Goal: Task Accomplishment & Management: Manage account settings

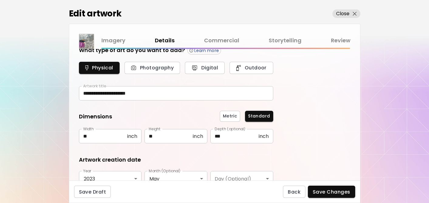
scroll to position [9, 0]
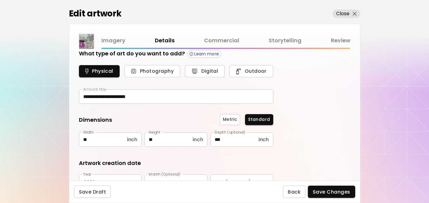
click at [228, 42] on link "Commercial" at bounding box center [221, 40] width 35 height 9
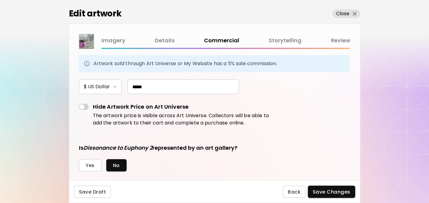
scroll to position [47, 0]
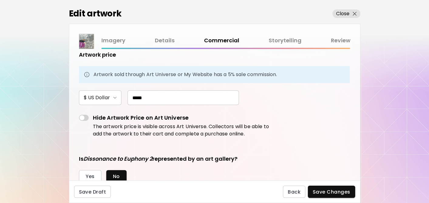
click at [281, 39] on link "Storytelling" at bounding box center [285, 40] width 33 height 9
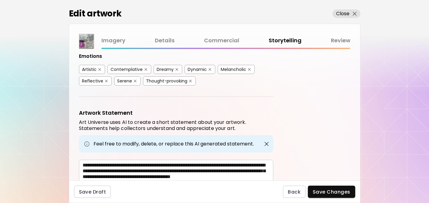
scroll to position [178, 0]
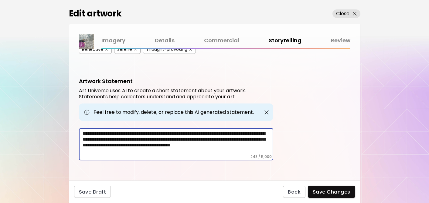
drag, startPoint x: 161, startPoint y: 149, endPoint x: 84, endPoint y: 128, distance: 80.1
click at [84, 130] on textarea "**********" at bounding box center [178, 142] width 191 height 24
click at [162, 40] on link "Details" at bounding box center [165, 40] width 20 height 9
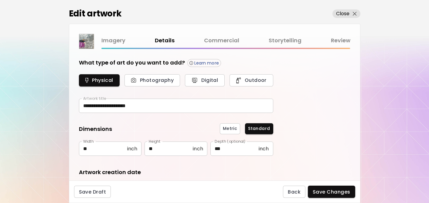
type input "**********"
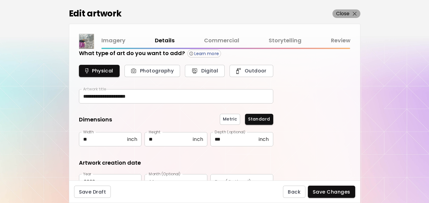
click at [341, 13] on p "Close" at bounding box center [343, 13] width 14 height 7
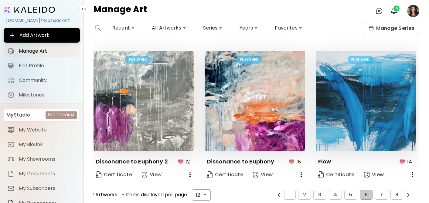
scroll to position [428, 0]
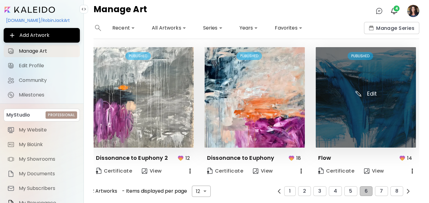
click at [352, 125] on img at bounding box center [366, 97] width 100 height 100
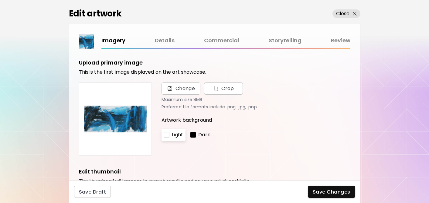
click at [165, 41] on link "Details" at bounding box center [165, 40] width 20 height 9
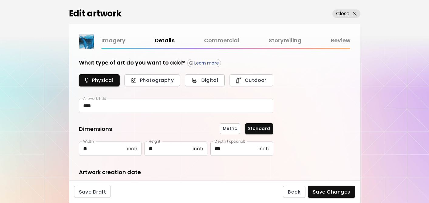
click at [224, 39] on link "Commercial" at bounding box center [221, 40] width 35 height 9
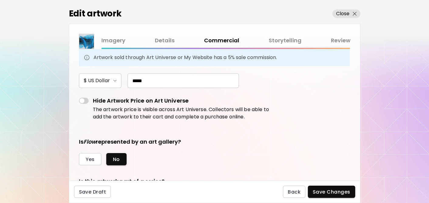
scroll to position [105, 0]
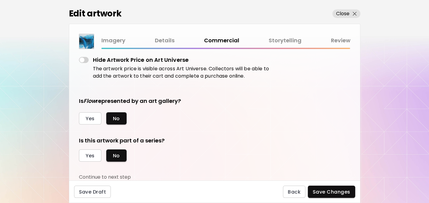
click at [169, 41] on link "Details" at bounding box center [165, 40] width 20 height 9
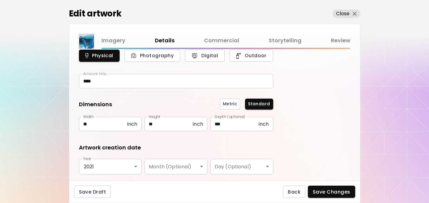
scroll to position [26, 0]
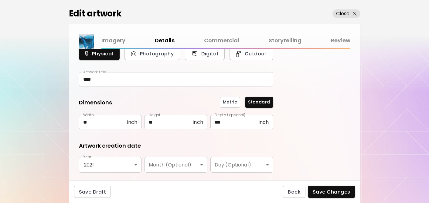
click at [221, 39] on link "Commercial" at bounding box center [221, 40] width 35 height 9
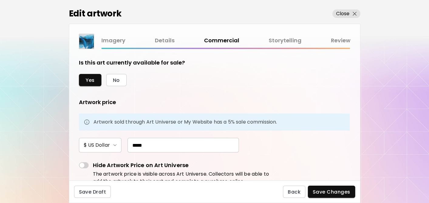
click at [155, 144] on input "*****" at bounding box center [183, 145] width 111 height 15
type input "*"
type input "*****"
click at [288, 140] on form "Is this art currently available for sale? Yes No Artwork price Artwork sold thr…" at bounding box center [214, 115] width 271 height 112
click at [322, 191] on span "Save Changes" at bounding box center [332, 191] width 38 height 6
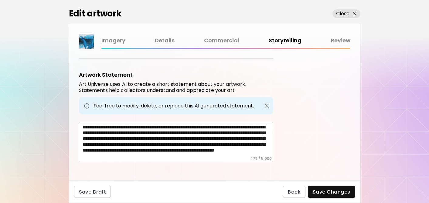
scroll to position [220, 0]
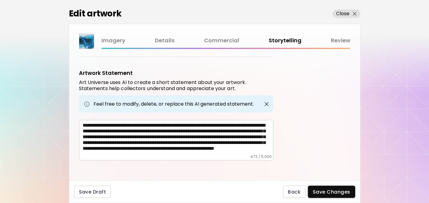
drag, startPoint x: 81, startPoint y: 123, endPoint x: 246, endPoint y: 147, distance: 166.6
click at [246, 147] on div "**********" at bounding box center [176, 140] width 194 height 40
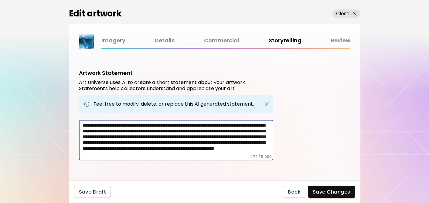
scroll to position [0, 0]
drag, startPoint x: 114, startPoint y: 148, endPoint x: 79, endPoint y: 102, distance: 57.8
click at [79, 102] on div "**********" at bounding box center [176, 114] width 194 height 91
click at [342, 14] on p "Close" at bounding box center [343, 13] width 14 height 7
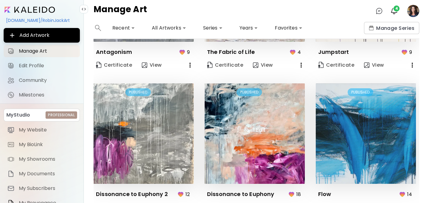
scroll to position [428, 0]
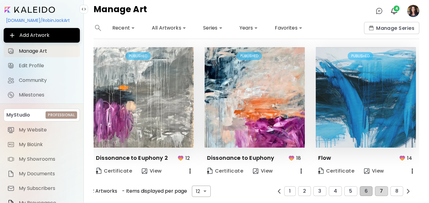
click at [383, 192] on span "7" at bounding box center [381, 190] width 3 height 5
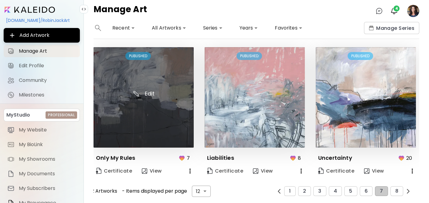
click at [167, 118] on img at bounding box center [144, 97] width 100 height 100
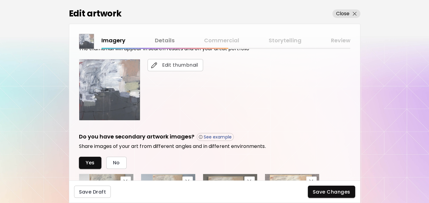
scroll to position [152, 0]
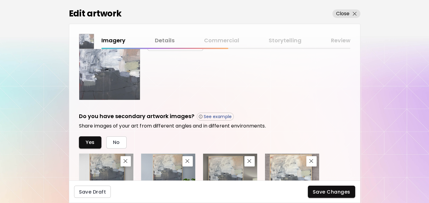
click at [163, 42] on link "Details" at bounding box center [165, 40] width 20 height 9
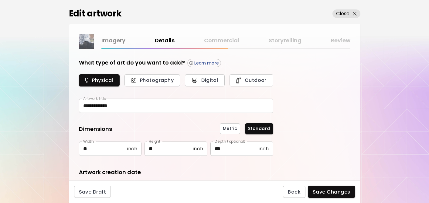
type input "********"
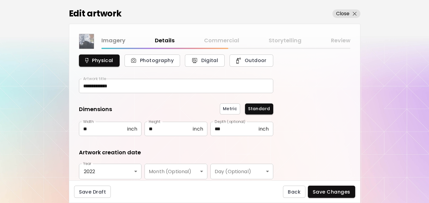
scroll to position [20, 0]
click at [219, 41] on div "Imagery Details Commercial Storytelling Review" at bounding box center [225, 40] width 249 height 9
click at [218, 39] on div "Imagery Details Commercial Storytelling Review" at bounding box center [225, 40] width 249 height 9
click at [296, 190] on span "Back" at bounding box center [294, 191] width 13 height 6
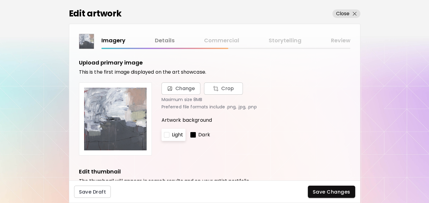
click at [165, 39] on link "Details" at bounding box center [165, 40] width 20 height 9
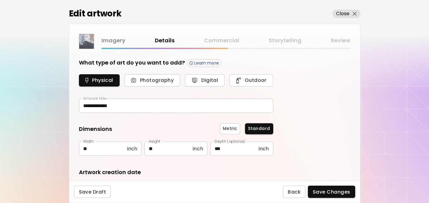
click at [225, 43] on div "Imagery Details Commercial Storytelling Review" at bounding box center [225, 40] width 249 height 9
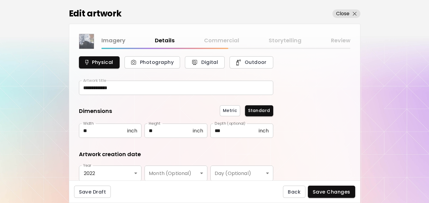
scroll to position [3, 0]
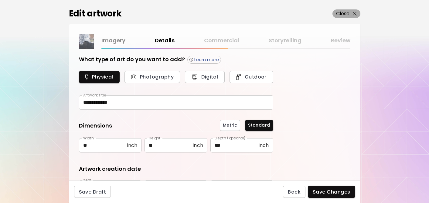
click at [343, 12] on p "Close" at bounding box center [343, 13] width 14 height 7
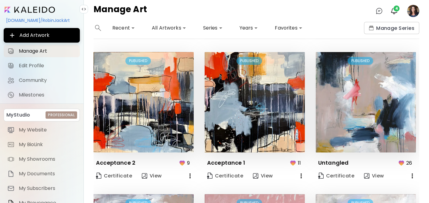
scroll to position [428, 0]
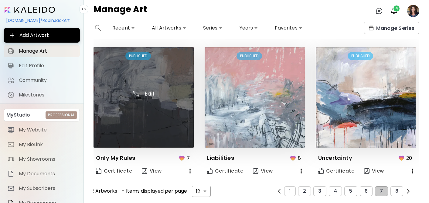
click at [158, 107] on img at bounding box center [144, 97] width 100 height 100
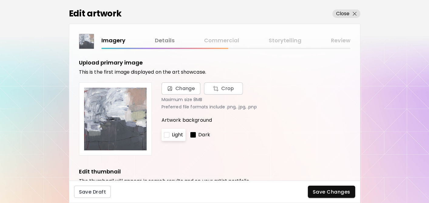
click at [164, 40] on link "Details" at bounding box center [165, 40] width 20 height 9
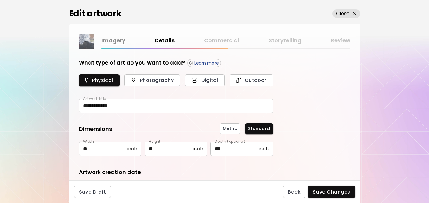
type input "********"
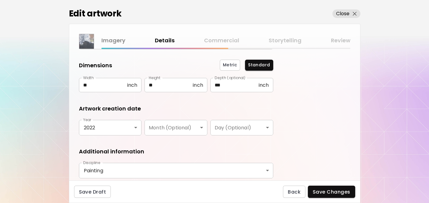
scroll to position [109, 0]
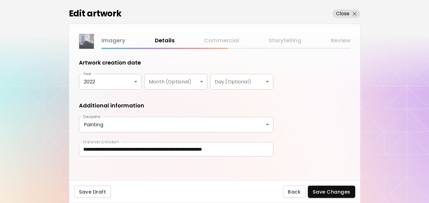
click at [275, 43] on div "Imagery Details Commercial Storytelling Review" at bounding box center [225, 40] width 249 height 9
click at [279, 39] on div "Imagery Details Commercial Storytelling Review" at bounding box center [225, 40] width 249 height 9
click at [342, 10] on p "Close" at bounding box center [343, 13] width 14 height 7
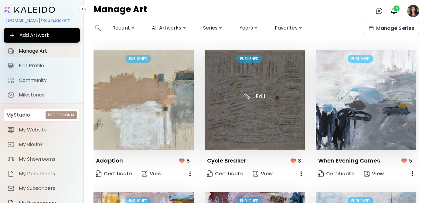
click at [256, 124] on img at bounding box center [255, 100] width 100 height 100
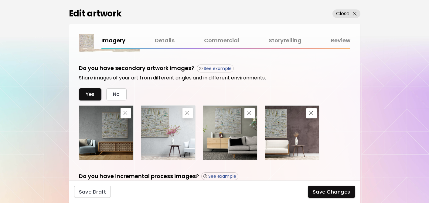
scroll to position [202, 0]
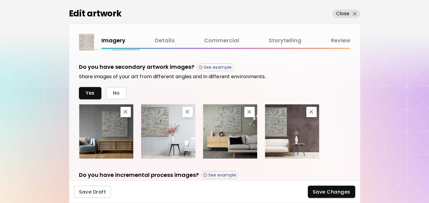
click at [167, 42] on link "Details" at bounding box center [165, 40] width 20 height 9
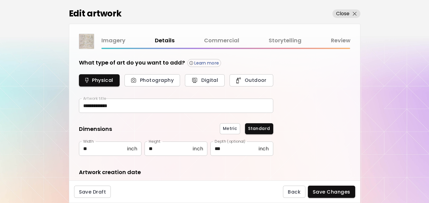
type input "**********"
click at [219, 40] on link "Commercial" at bounding box center [221, 40] width 35 height 9
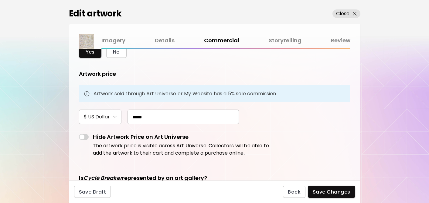
scroll to position [40, 0]
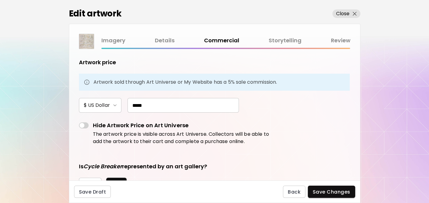
click at [278, 39] on link "Storytelling" at bounding box center [285, 40] width 33 height 9
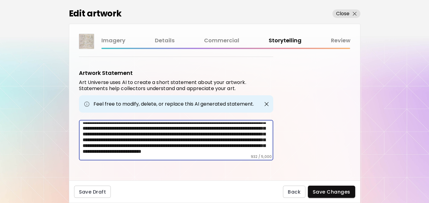
scroll to position [43, 0]
drag, startPoint x: 83, startPoint y: 122, endPoint x: 179, endPoint y: 152, distance: 100.6
click at [179, 152] on div "**********" at bounding box center [176, 140] width 194 height 40
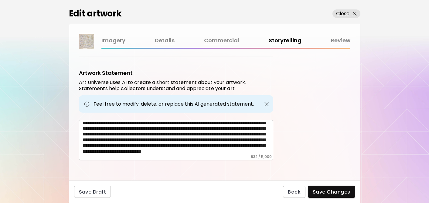
click at [221, 37] on link "Commercial" at bounding box center [221, 40] width 35 height 9
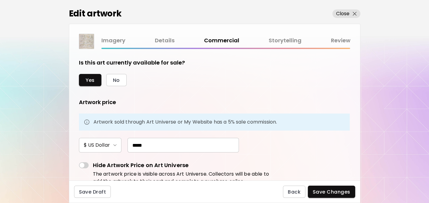
click at [166, 40] on link "Details" at bounding box center [165, 40] width 20 height 9
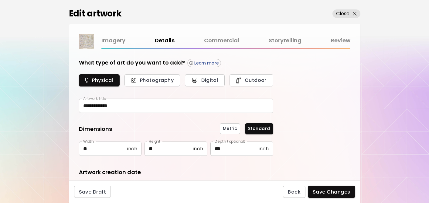
type input "**********"
click at [340, 13] on p "Close" at bounding box center [343, 13] width 14 height 7
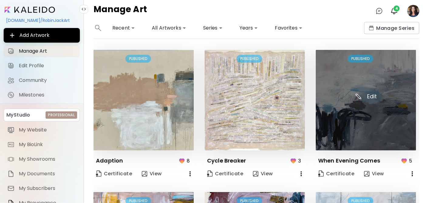
click at [341, 125] on img at bounding box center [366, 100] width 100 height 100
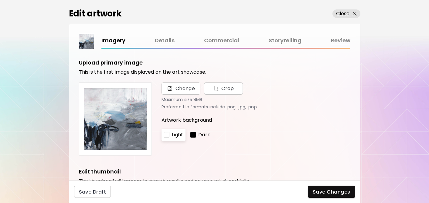
click at [161, 38] on link "Details" at bounding box center [165, 40] width 20 height 9
